Goal: Information Seeking & Learning: Learn about a topic

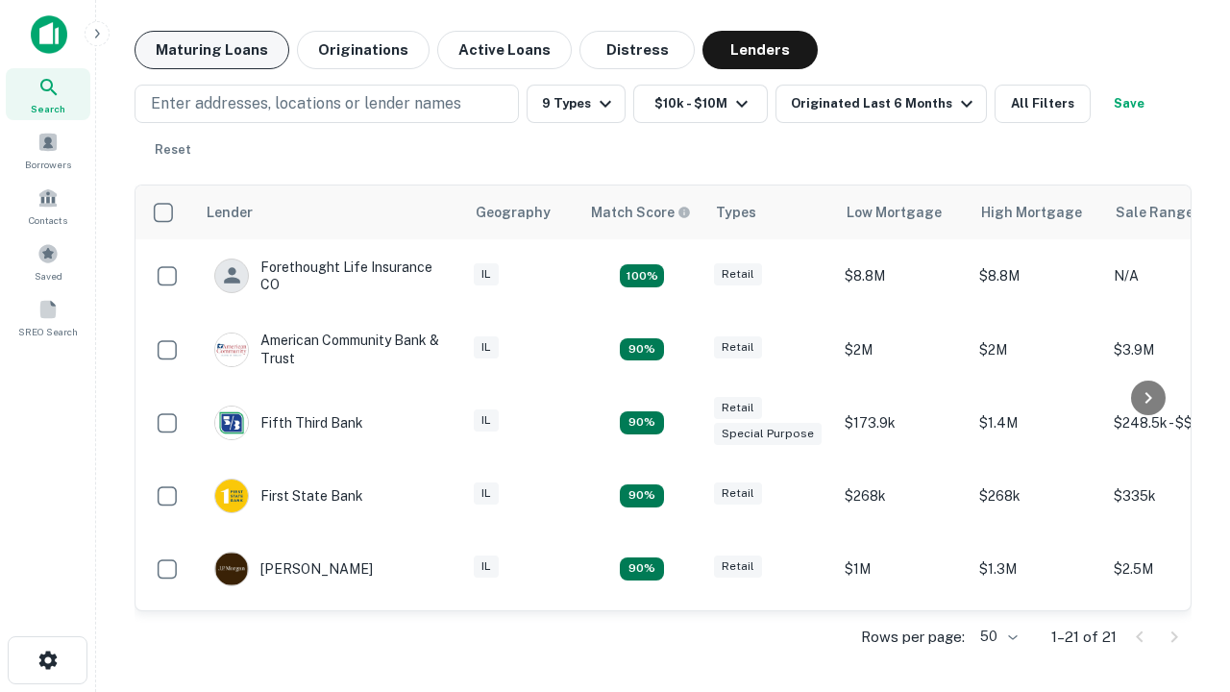
click at [211, 50] on button "Maturing Loans" at bounding box center [212, 50] width 155 height 38
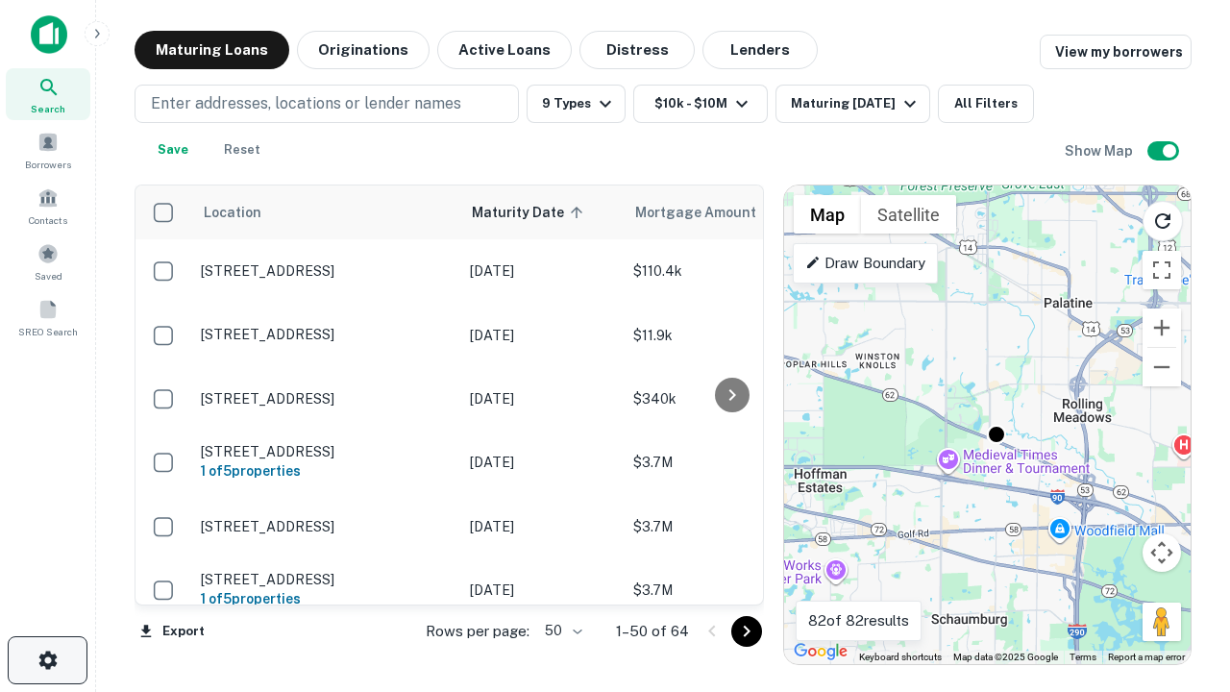
click at [47, 660] on icon "button" at bounding box center [48, 660] width 23 height 23
